Goal: Entertainment & Leisure: Consume media (video, audio)

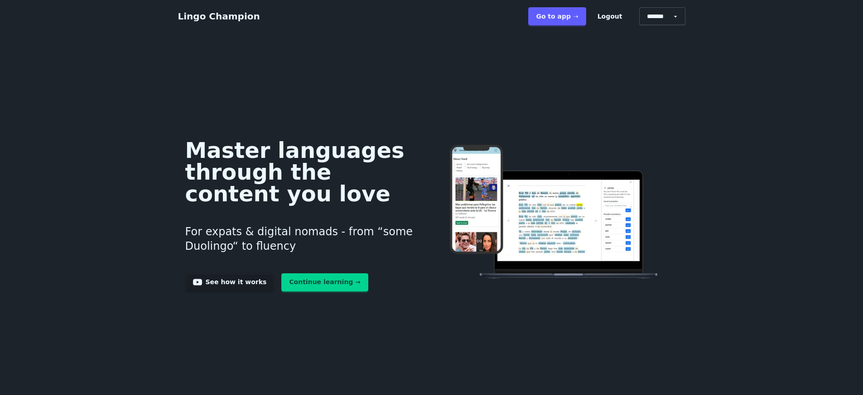
click at [573, 20] on link "Go to app ➝" at bounding box center [557, 16] width 58 height 18
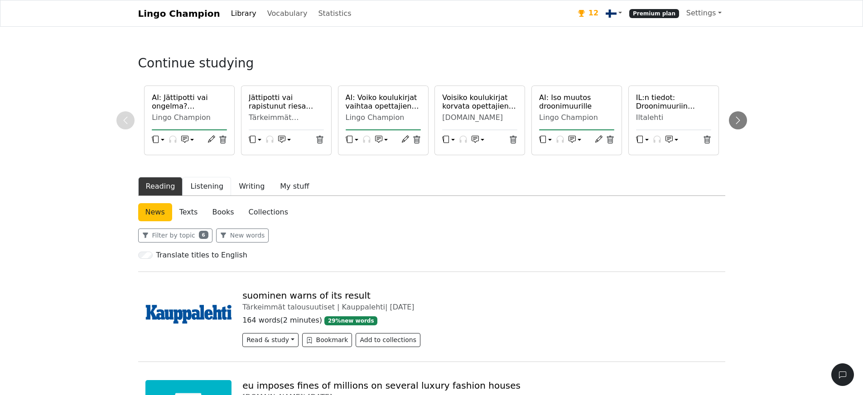
click at [205, 184] on button "Listening" at bounding box center [207, 186] width 48 height 19
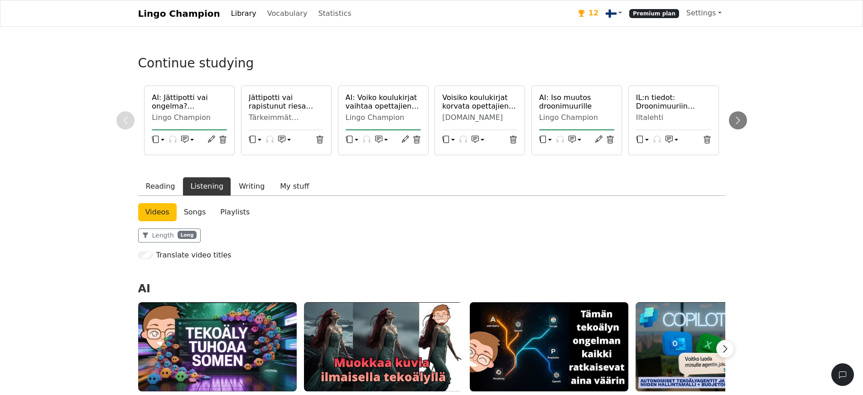
click at [236, 349] on img at bounding box center [217, 347] width 159 height 89
